Goal: Find specific page/section: Find specific page/section

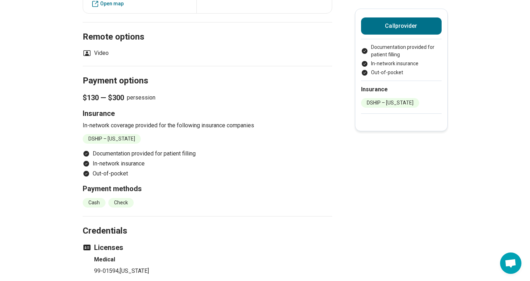
scroll to position [582, 0]
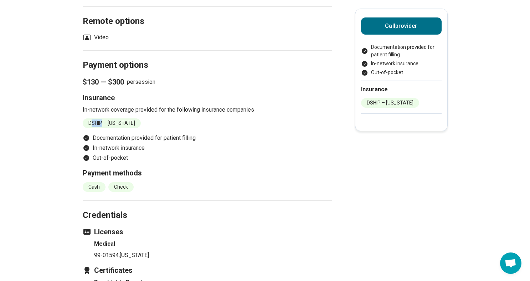
drag, startPoint x: 93, startPoint y: 131, endPoint x: 106, endPoint y: 132, distance: 12.9
click at [106, 128] on li "DSHIP – [US_STATE]" at bounding box center [112, 123] width 58 height 10
click at [140, 128] on li "DSHIP – [US_STATE]" at bounding box center [112, 123] width 58 height 10
drag, startPoint x: 143, startPoint y: 132, endPoint x: 88, endPoint y: 129, distance: 55.0
click at [88, 128] on li "DSHIP – [US_STATE]" at bounding box center [112, 123] width 58 height 10
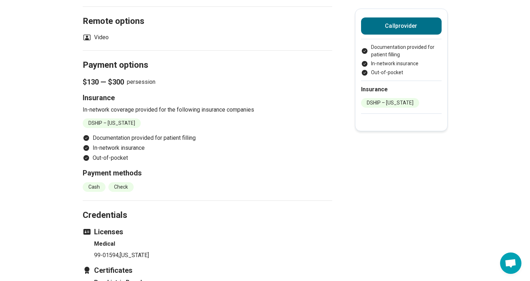
copy li "DSHIP – [US_STATE]"
click at [218, 162] on li "Out-of-pocket" at bounding box center [208, 158] width 250 height 9
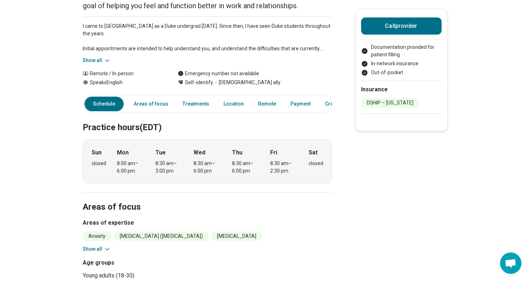
scroll to position [175, 0]
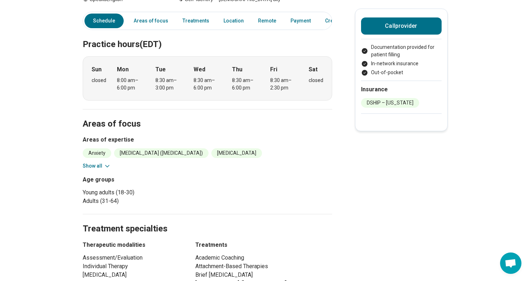
click at [107, 164] on icon at bounding box center [107, 166] width 7 height 7
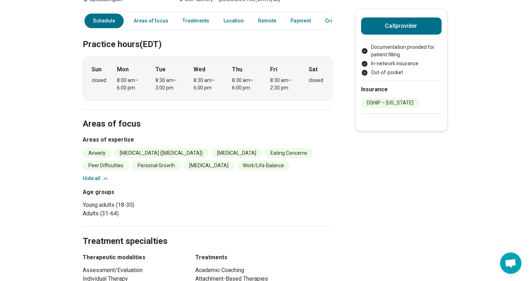
click at [106, 179] on icon at bounding box center [105, 178] width 7 height 7
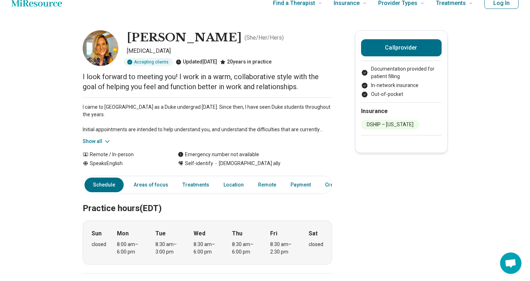
scroll to position [0, 0]
